Goal: Transaction & Acquisition: Purchase product/service

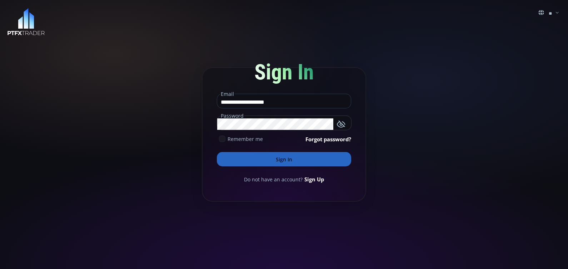
click at [222, 138] on icon at bounding box center [222, 138] width 6 height 6
click at [259, 162] on button "Sign In" at bounding box center [284, 159] width 134 height 14
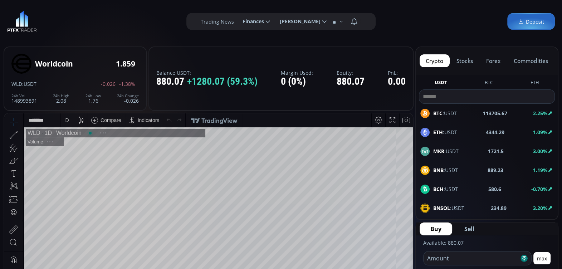
scroll to position [98, 0]
click at [66, 122] on div "D" at bounding box center [67, 120] width 4 height 6
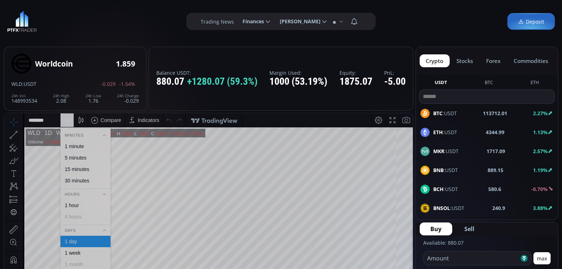
click at [77, 203] on div "1 hour" at bounding box center [72, 205] width 14 height 6
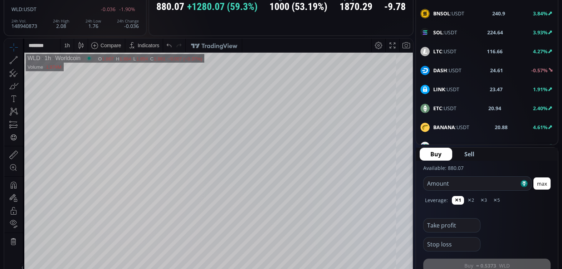
scroll to position [125, 0]
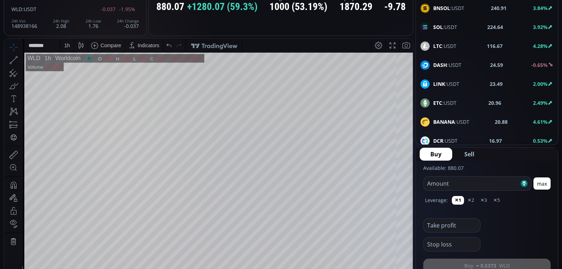
click at [443, 118] on b "BANANA" at bounding box center [444, 121] width 22 height 7
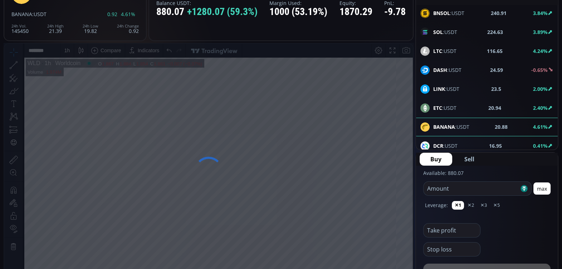
scroll to position [63, 0]
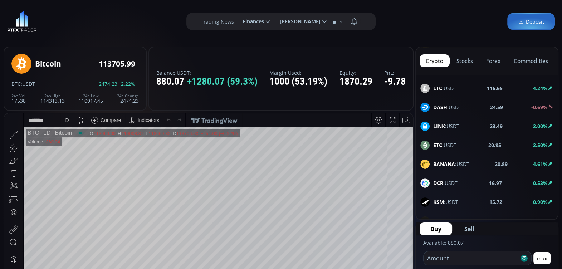
scroll to position [161, 0]
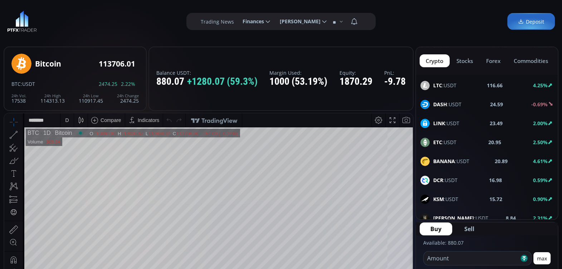
click at [448, 158] on b "BANANA" at bounding box center [444, 161] width 22 height 7
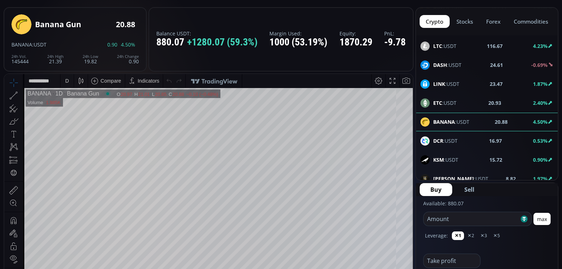
scroll to position [44, 0]
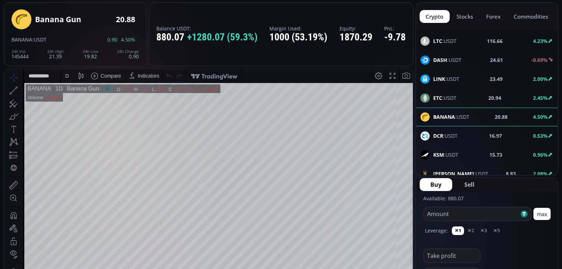
click at [64, 75] on div "D" at bounding box center [67, 76] width 6 height 14
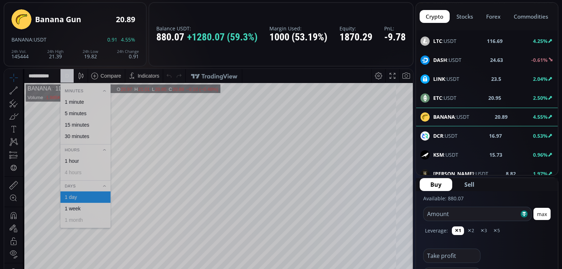
click at [75, 157] on div "1 hour" at bounding box center [85, 160] width 50 height 11
